Goal: Information Seeking & Learning: Learn about a topic

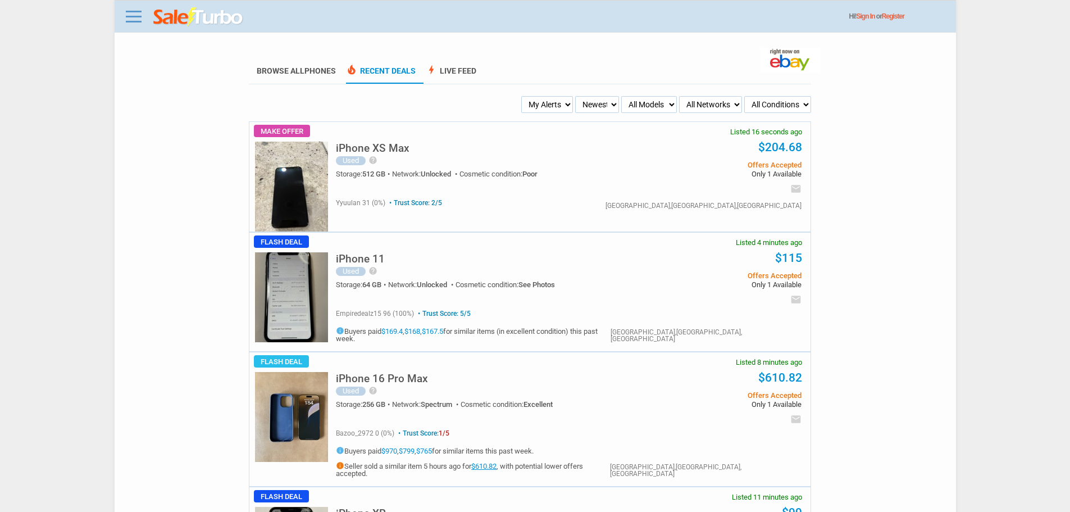
click at [562, 104] on select "My Alerts All Deals BIN Only w/ Offers Only" at bounding box center [547, 104] width 52 height 17
select select "flash_bin"
click at [523, 97] on select "My Alerts All Deals BIN Only w/ Offers Only" at bounding box center [547, 104] width 52 height 17
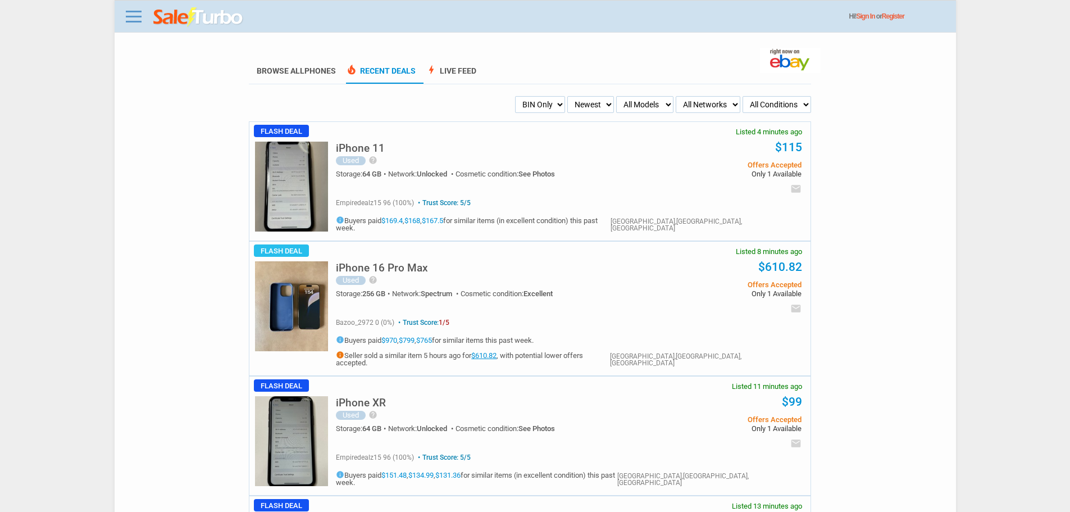
click at [497, 351] on link "$610.82" at bounding box center [483, 355] width 25 height 8
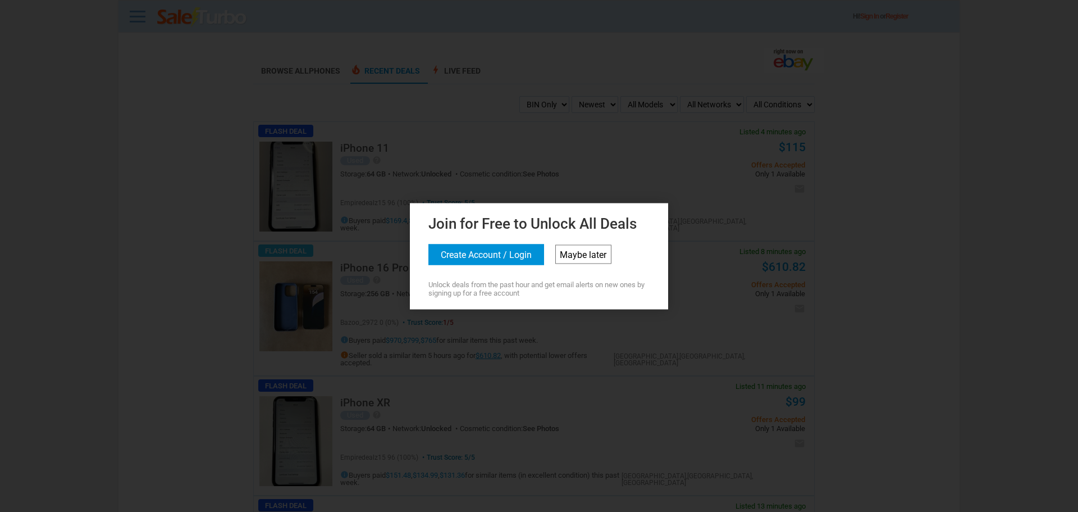
drag, startPoint x: 593, startPoint y: 245, endPoint x: 590, endPoint y: 252, distance: 7.1
click at [592, 247] on link "Maybe later" at bounding box center [584, 253] width 56 height 19
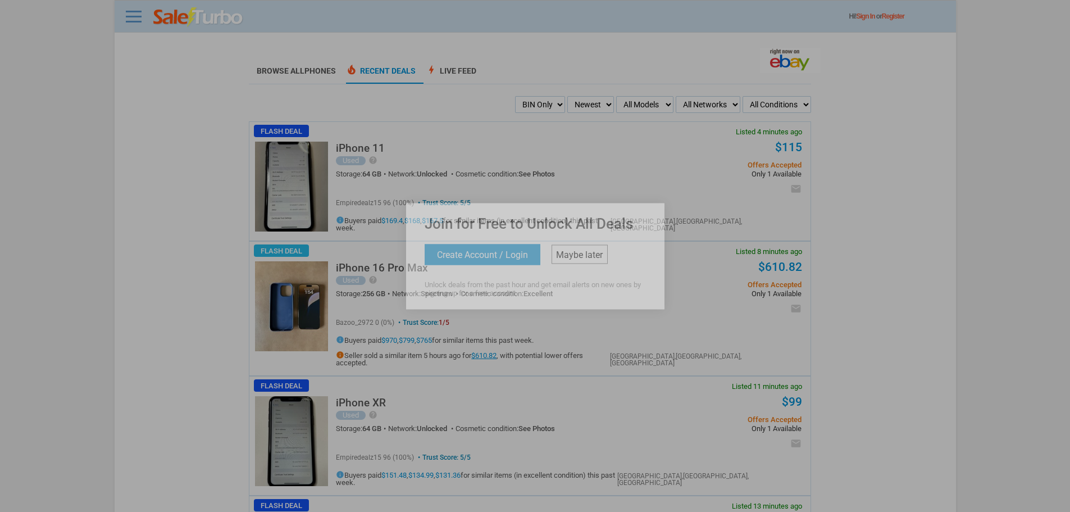
click at [590, 256] on link "Maybe later" at bounding box center [580, 253] width 56 height 19
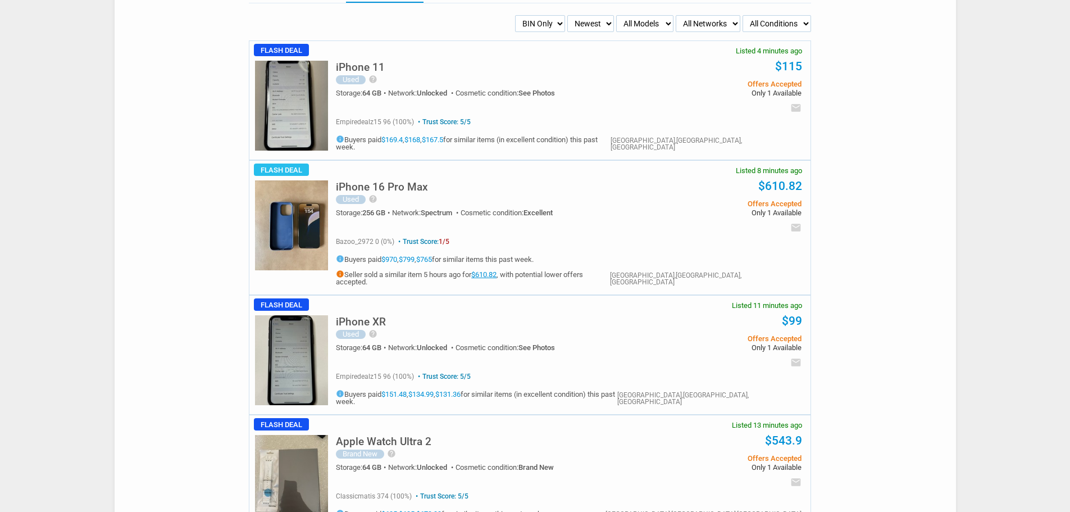
scroll to position [225, 0]
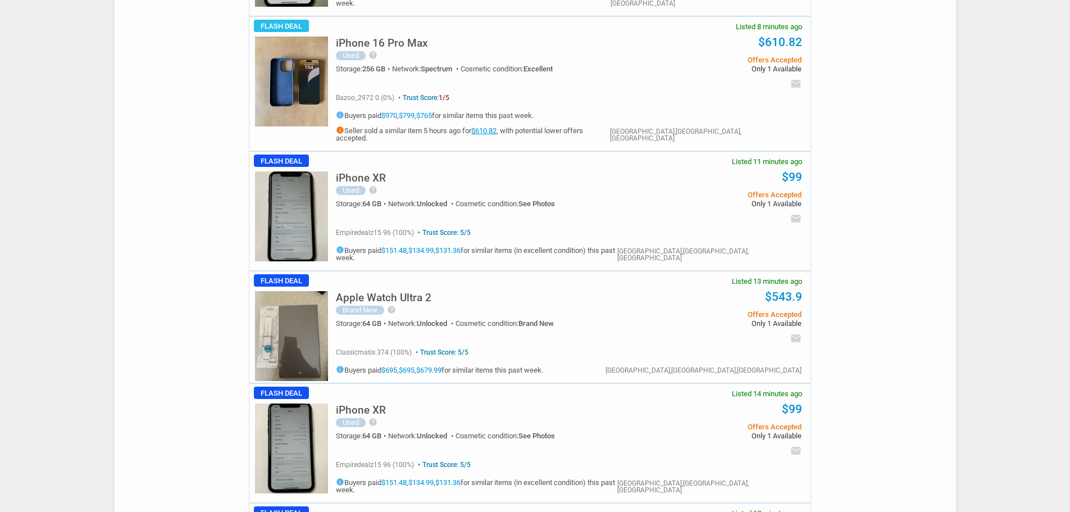
click at [384, 111] on h5 "info Buyers paid $970 , $799 , $765 for similar items this past week." at bounding box center [473, 115] width 274 height 8
click at [388, 111] on link "$970" at bounding box center [389, 115] width 16 height 8
